Goal: Information Seeking & Learning: Learn about a topic

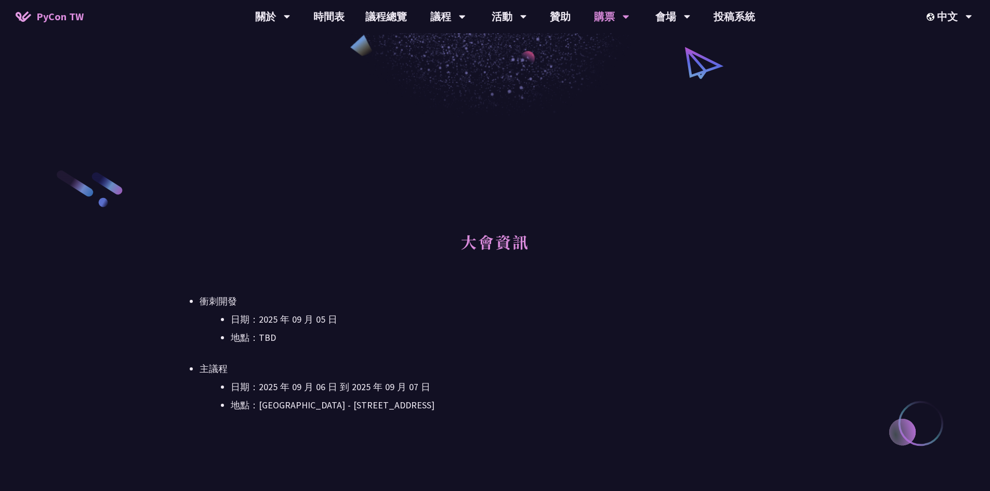
scroll to position [468, 0]
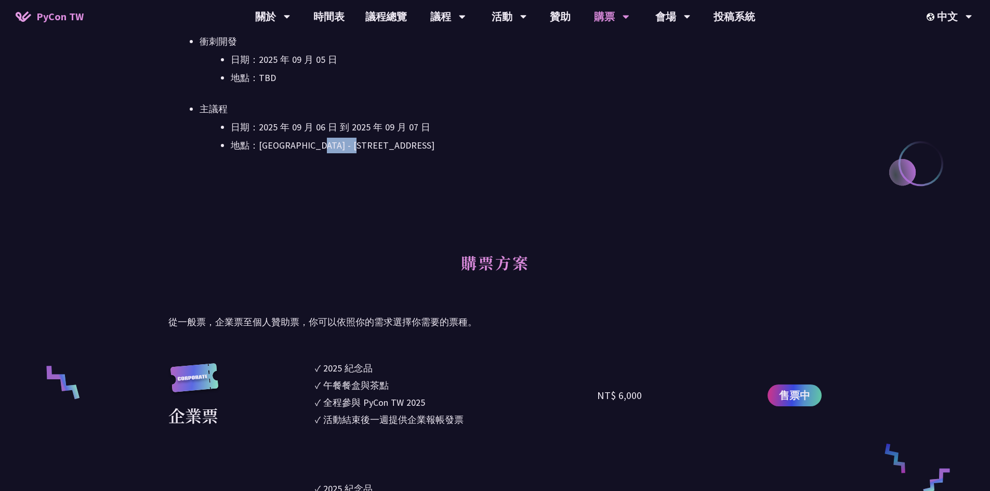
drag, startPoint x: 328, startPoint y: 146, endPoint x: 422, endPoint y: 140, distance: 94.3
click at [420, 140] on li "地點：[GEOGRAPHIC_DATA] - ​[STREET_ADDRESS]" at bounding box center [526, 146] width 591 height 16
click at [423, 140] on li "地點：[GEOGRAPHIC_DATA] - ​[STREET_ADDRESS]" at bounding box center [526, 146] width 591 height 16
drag, startPoint x: 433, startPoint y: 147, endPoint x: 324, endPoint y: 143, distance: 109.2
click at [324, 143] on li "地點：[GEOGRAPHIC_DATA] - ​[STREET_ADDRESS]" at bounding box center [526, 146] width 591 height 16
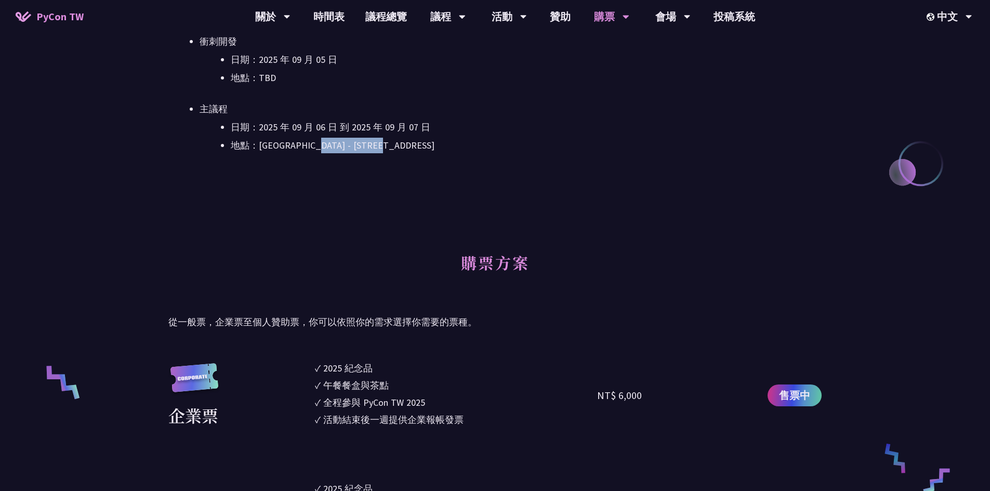
copy li "[STREET_ADDRESS]"
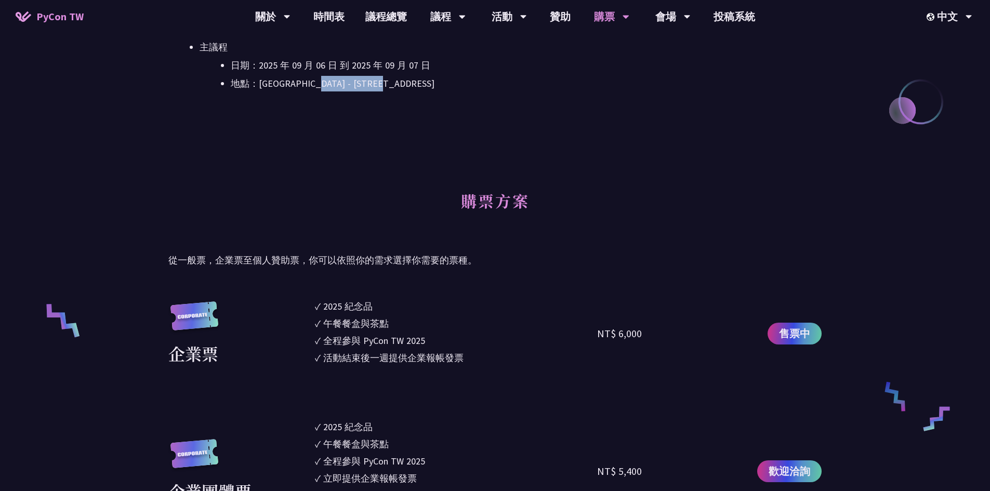
scroll to position [624, 0]
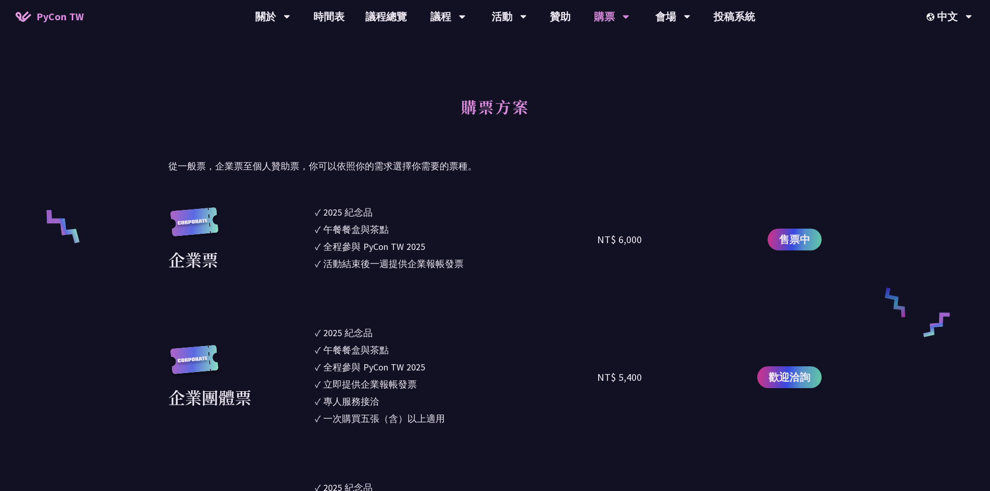
drag, startPoint x: 648, startPoint y: 241, endPoint x: 598, endPoint y: 240, distance: 49.4
click at [598, 240] on div "NT$ 6,000" at bounding box center [667, 239] width 141 height 69
copy div "NT$ 6,000"
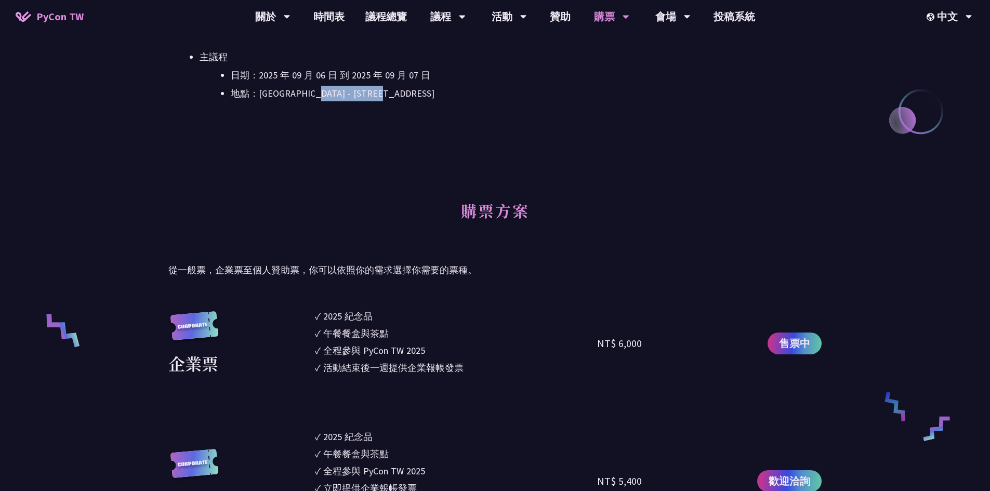
scroll to position [260, 0]
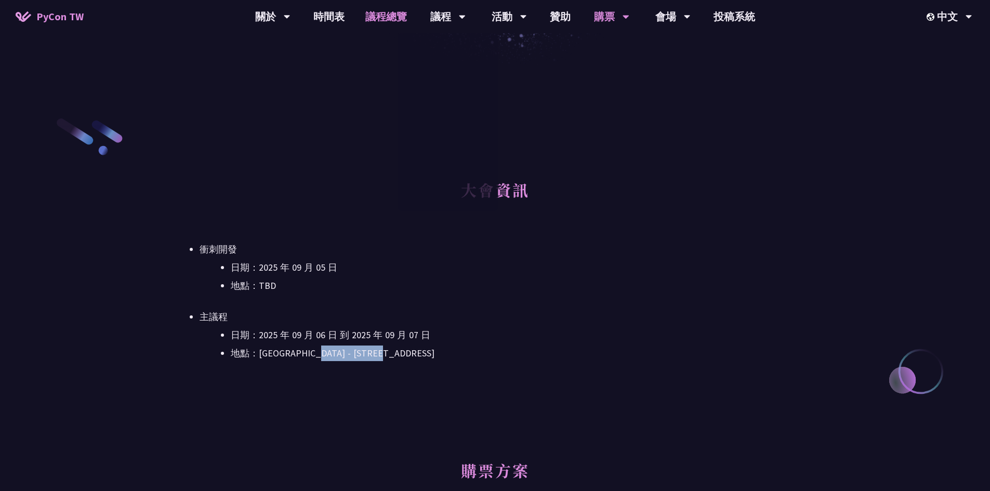
click at [370, 19] on link "議程總覽" at bounding box center [386, 16] width 62 height 33
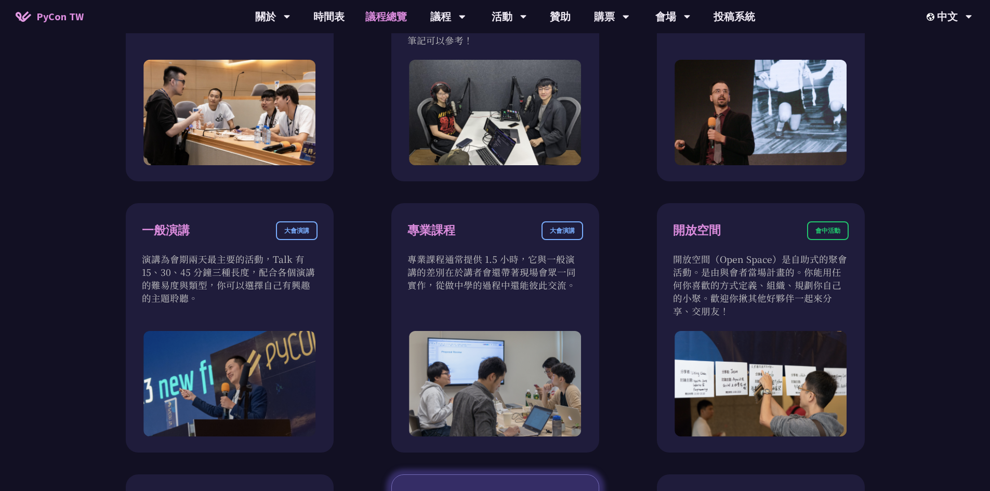
scroll to position [312, 0]
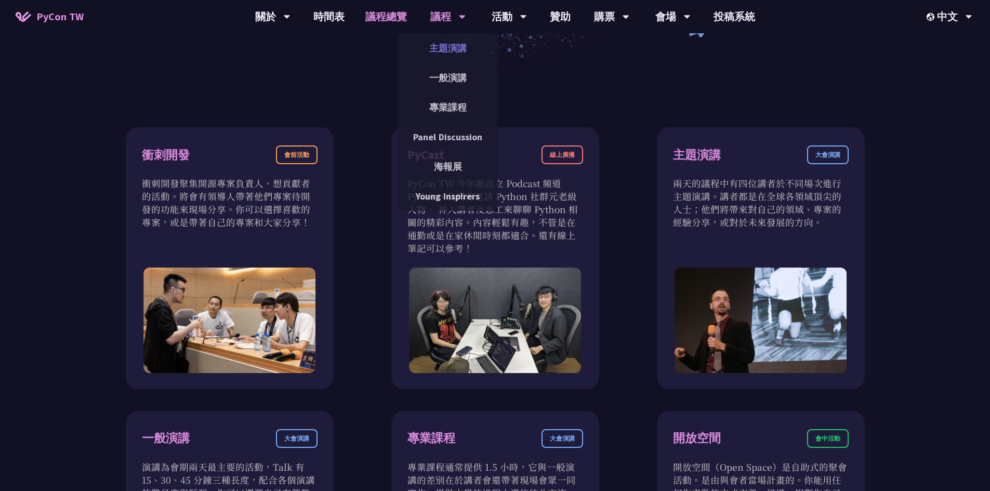
click at [454, 50] on link "主題演講" at bounding box center [448, 48] width 100 height 24
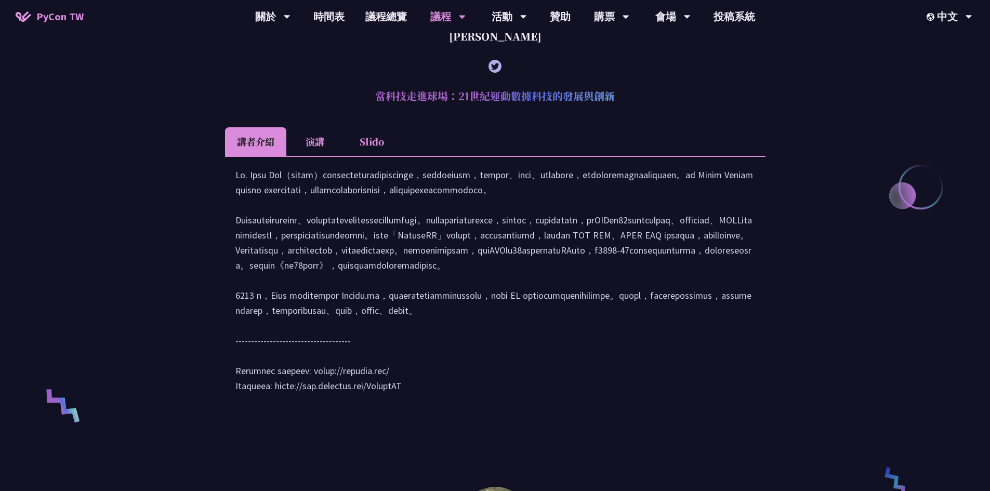
scroll to position [407, 0]
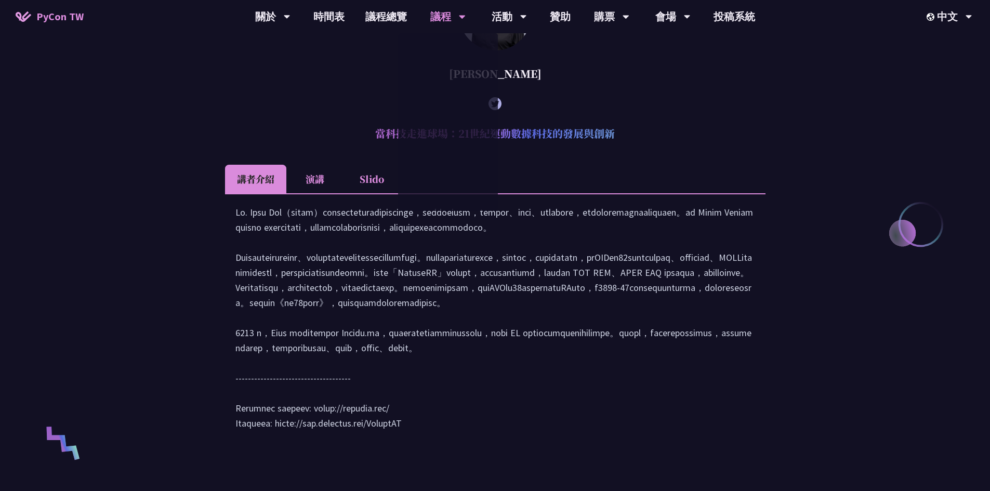
click at [317, 179] on li "演講" at bounding box center [314, 179] width 57 height 29
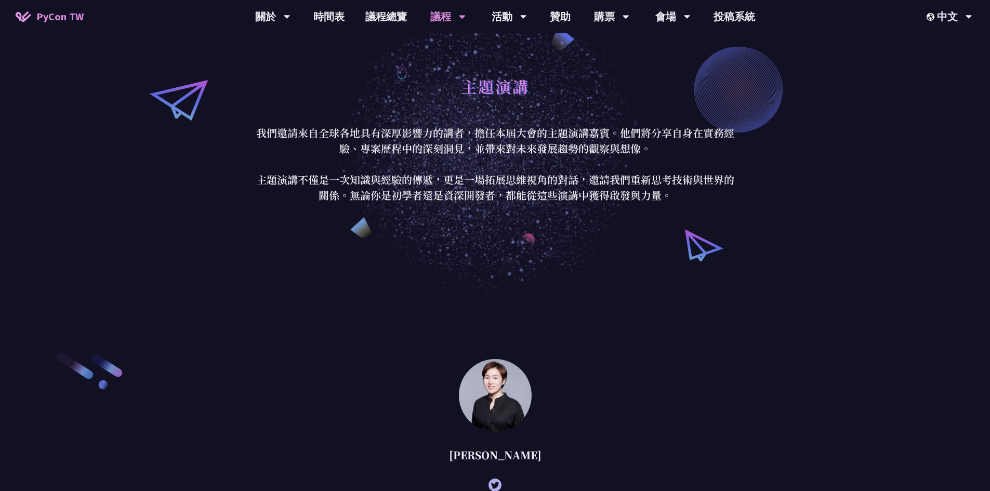
scroll to position [0, 0]
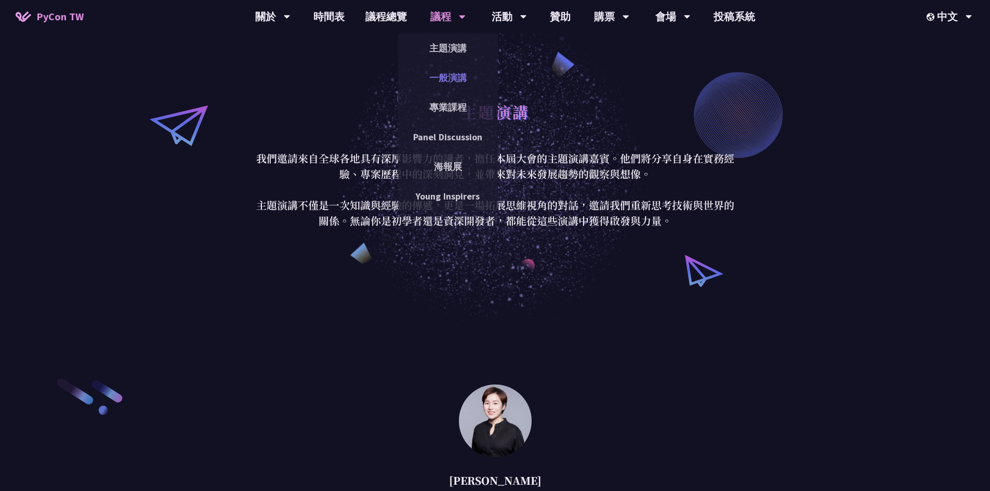
click at [440, 80] on link "一般演講" at bounding box center [448, 78] width 100 height 24
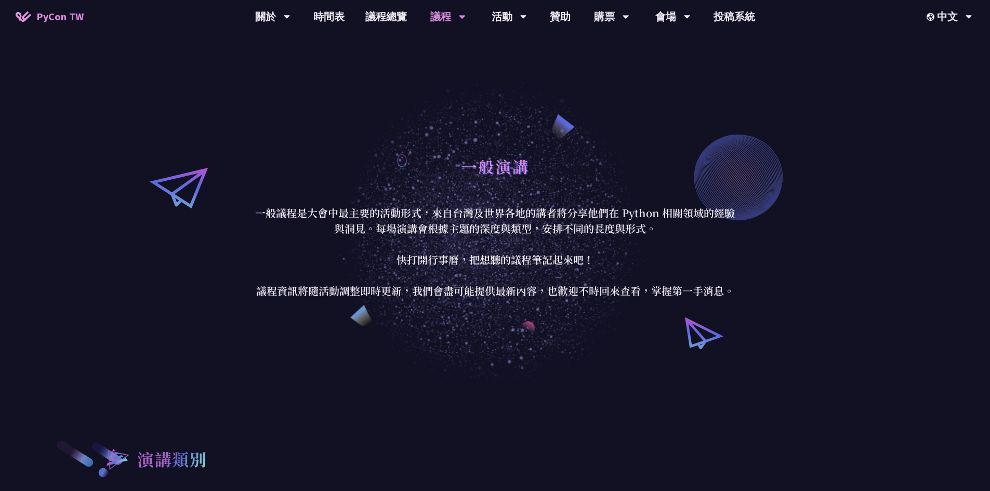
scroll to position [260, 0]
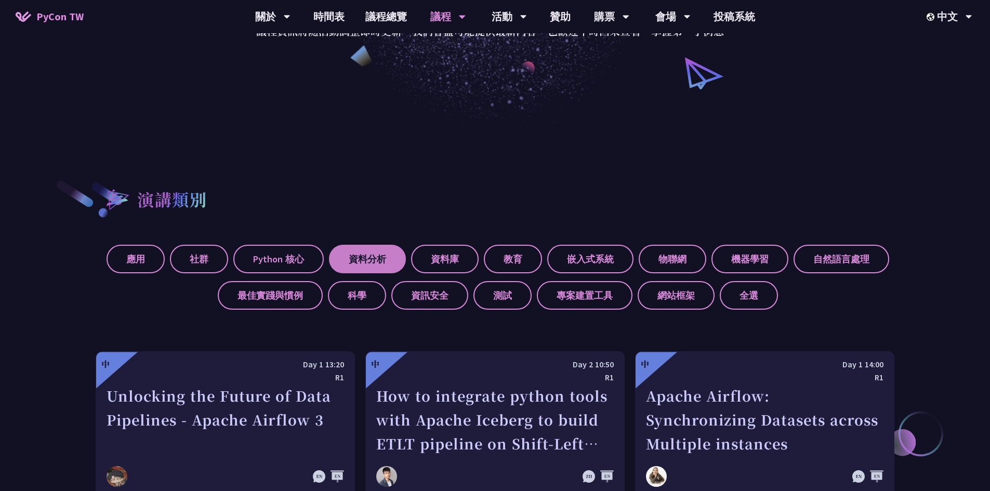
click at [373, 253] on label "資料分析" at bounding box center [367, 259] width 77 height 29
click at [0, 0] on input "資料分析" at bounding box center [0, 0] width 0 height 0
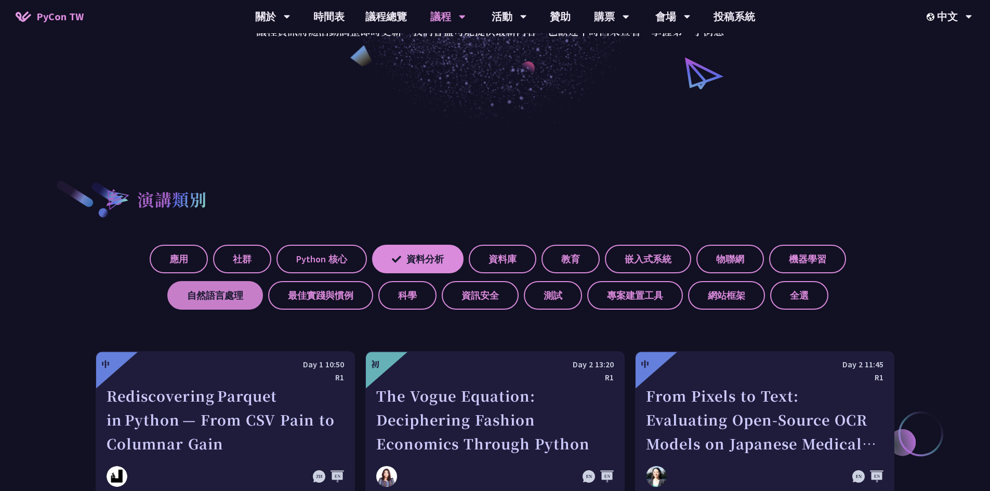
click at [221, 300] on label "自然語言處理" at bounding box center [215, 295] width 96 height 29
click at [0, 0] on input "自然語言處理" at bounding box center [0, 0] width 0 height 0
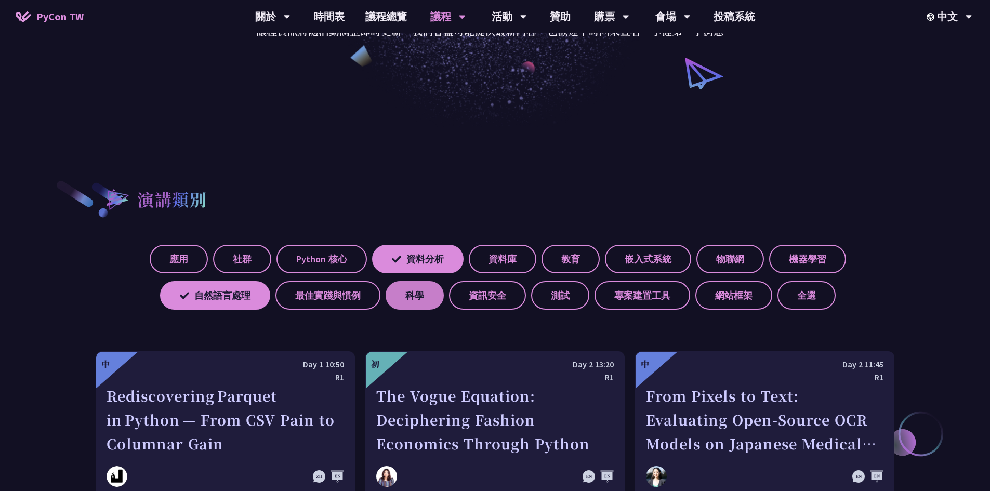
click at [407, 297] on label "科學" at bounding box center [415, 295] width 58 height 29
click at [0, 0] on input "科學" at bounding box center [0, 0] width 0 height 0
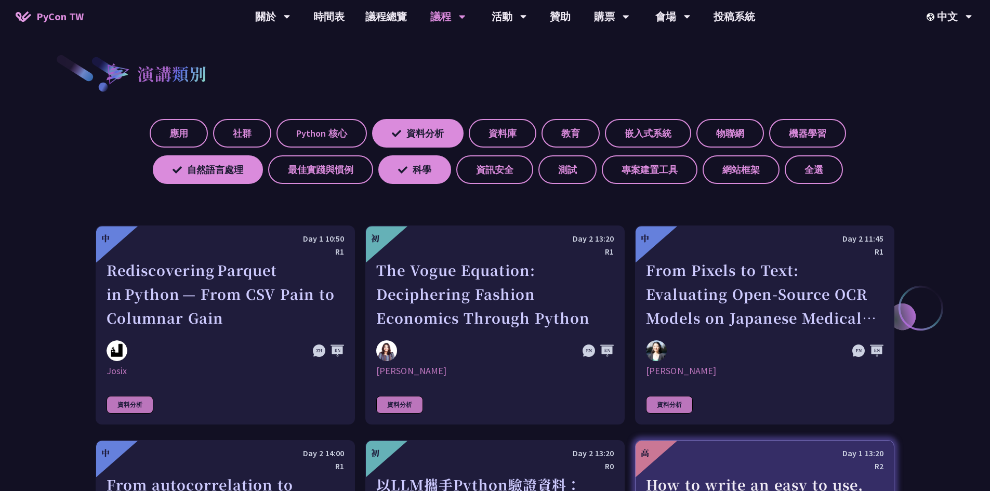
scroll to position [364, 0]
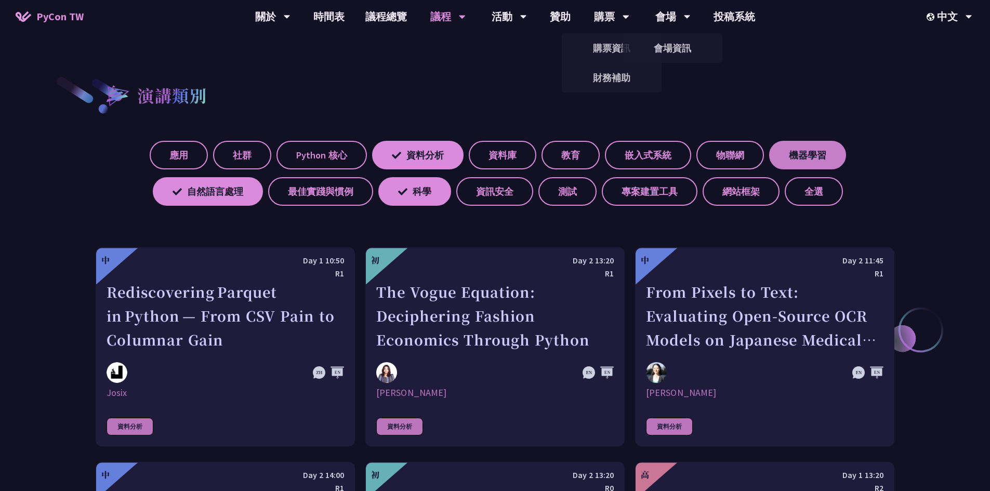
click at [832, 148] on label "機器學習" at bounding box center [807, 155] width 77 height 29
click at [0, 0] on input "機器學習" at bounding box center [0, 0] width 0 height 0
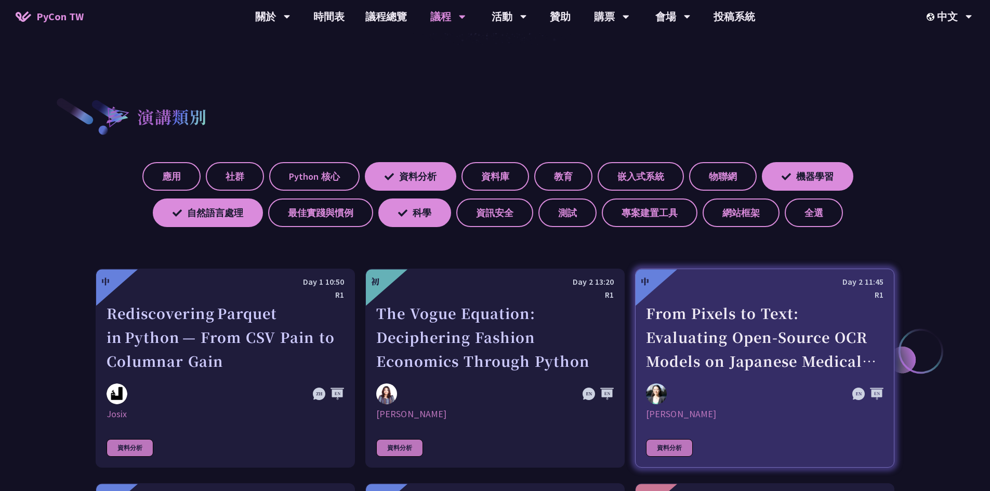
scroll to position [312, 0]
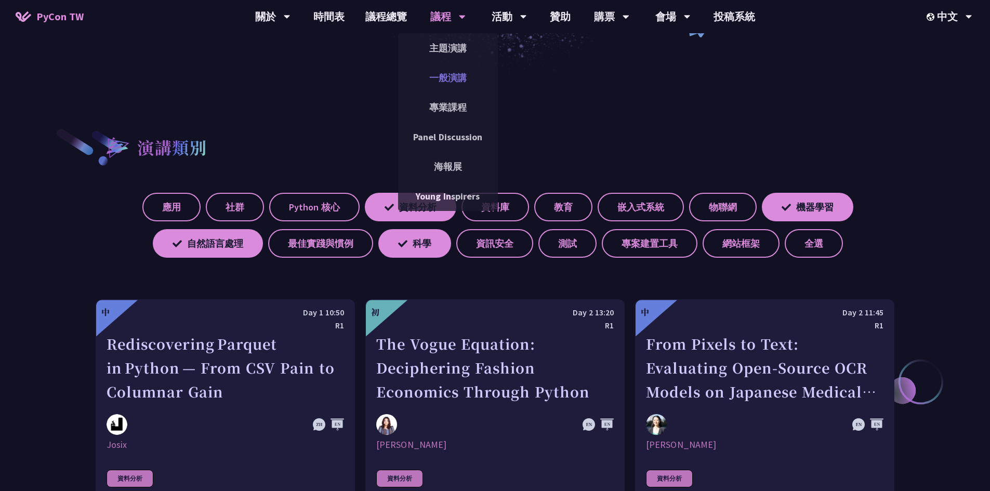
click at [452, 82] on link "一般演講" at bounding box center [448, 78] width 100 height 24
click at [452, 108] on link "專業課程" at bounding box center [448, 107] width 100 height 24
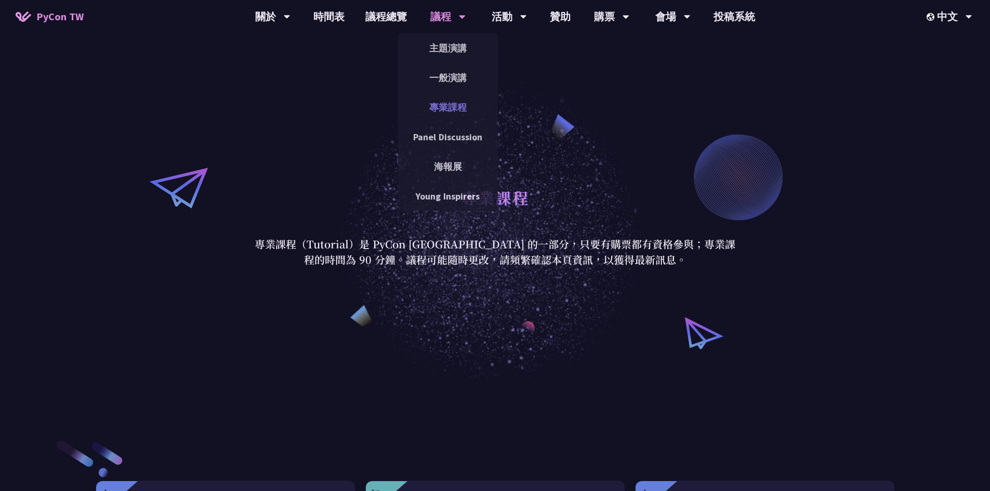
click at [455, 109] on link "專業課程" at bounding box center [448, 107] width 100 height 24
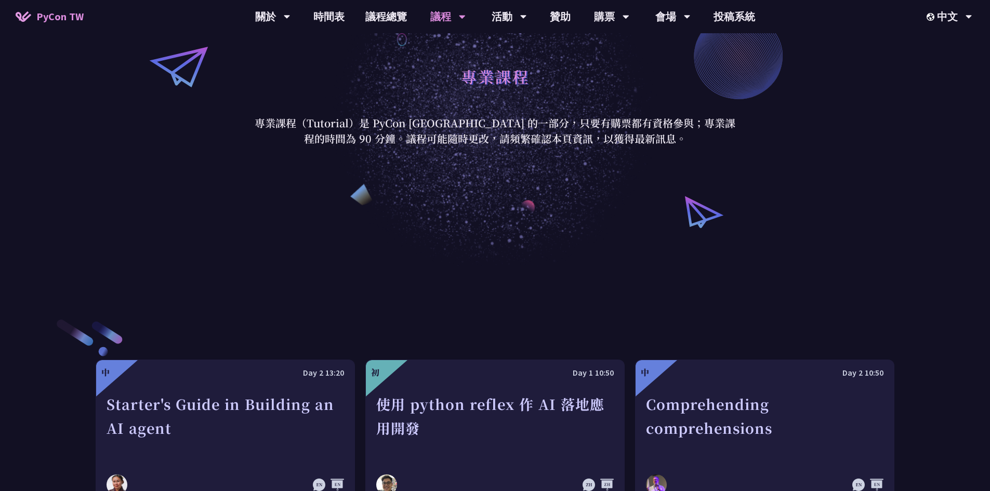
scroll to position [52, 0]
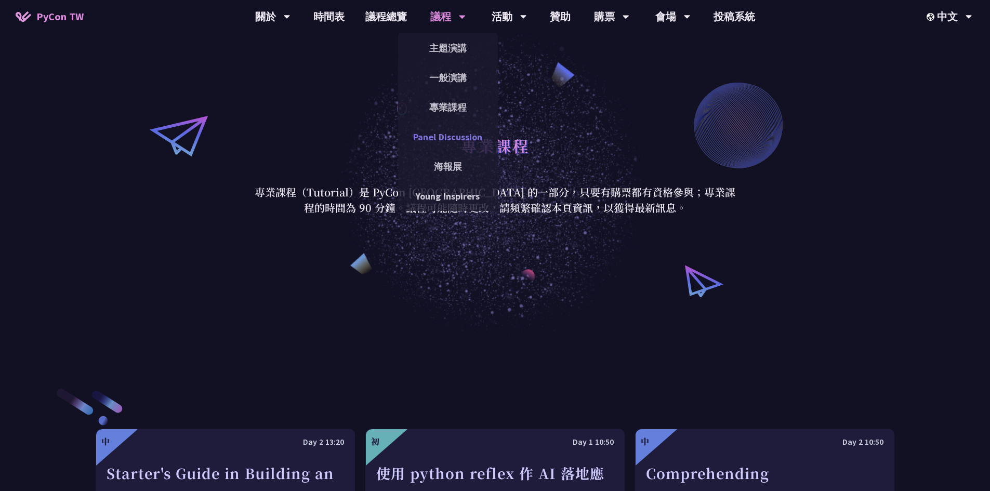
click at [464, 132] on link "Panel Discussion" at bounding box center [448, 137] width 100 height 24
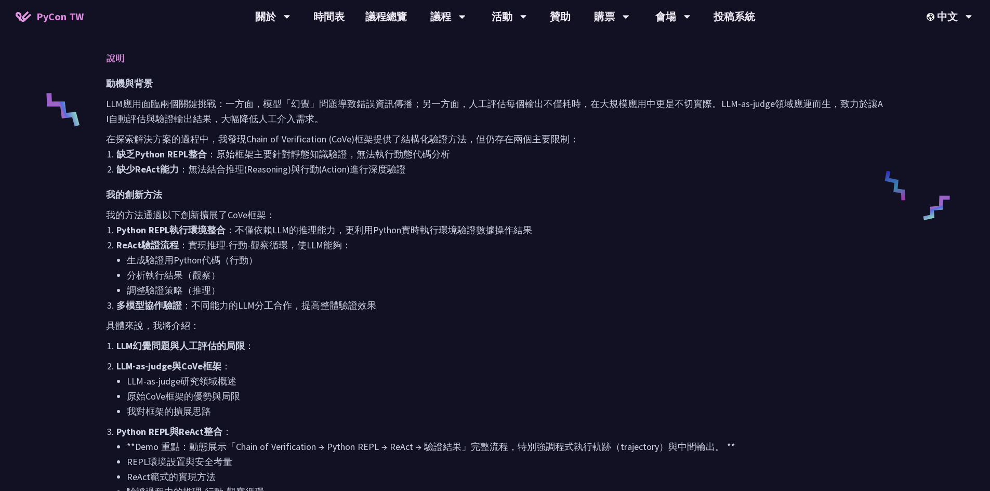
scroll to position [208, 0]
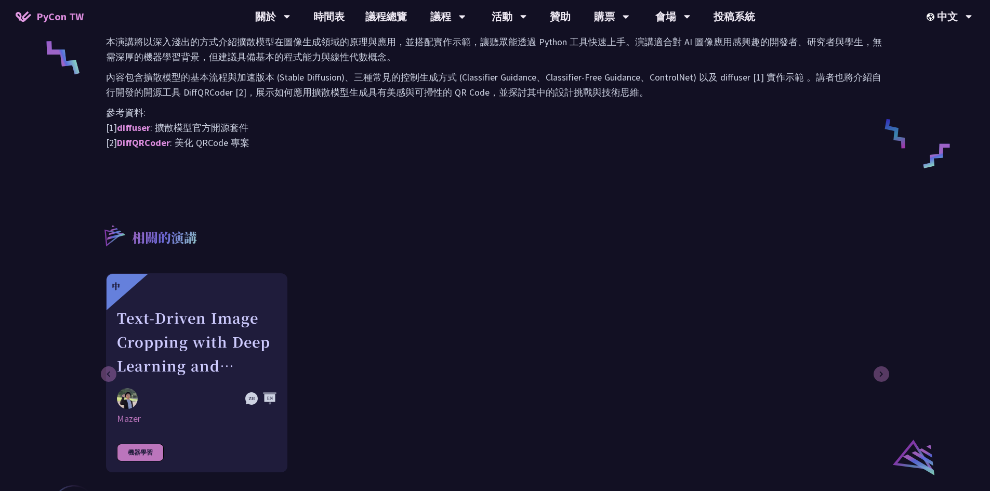
scroll to position [208, 0]
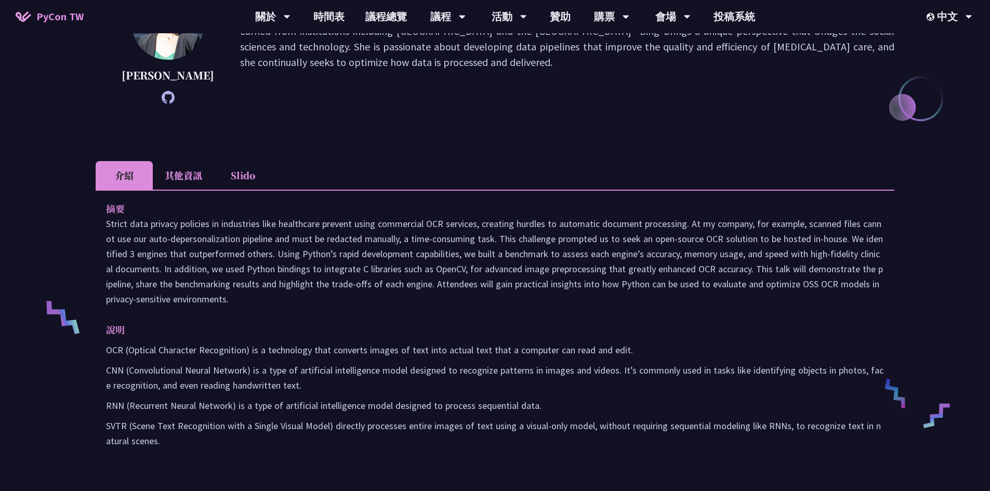
scroll to position [468, 0]
